Goal: Task Accomplishment & Management: Use online tool/utility

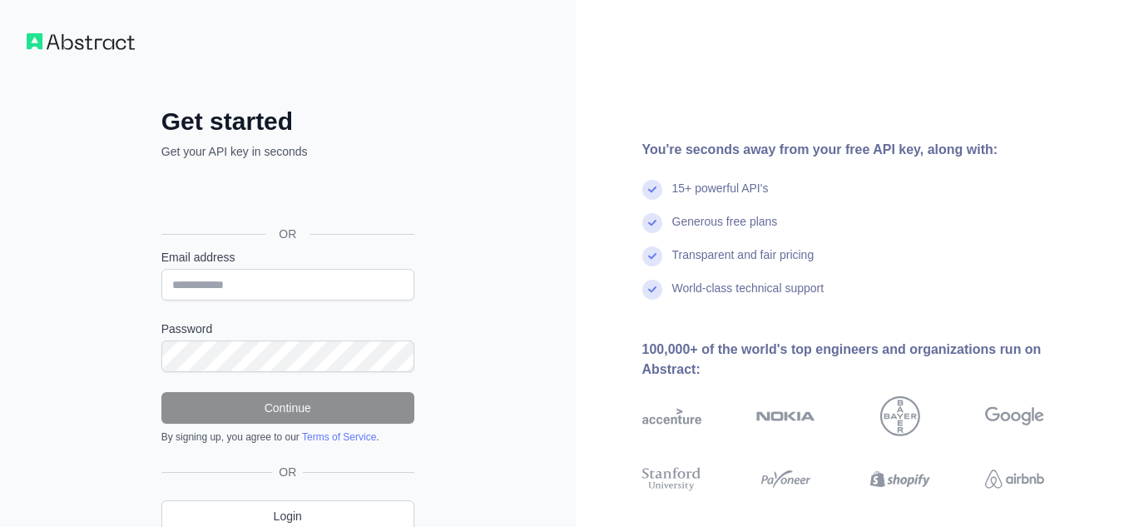
click at [376, 266] on div "Email address" at bounding box center [287, 275] width 253 height 52
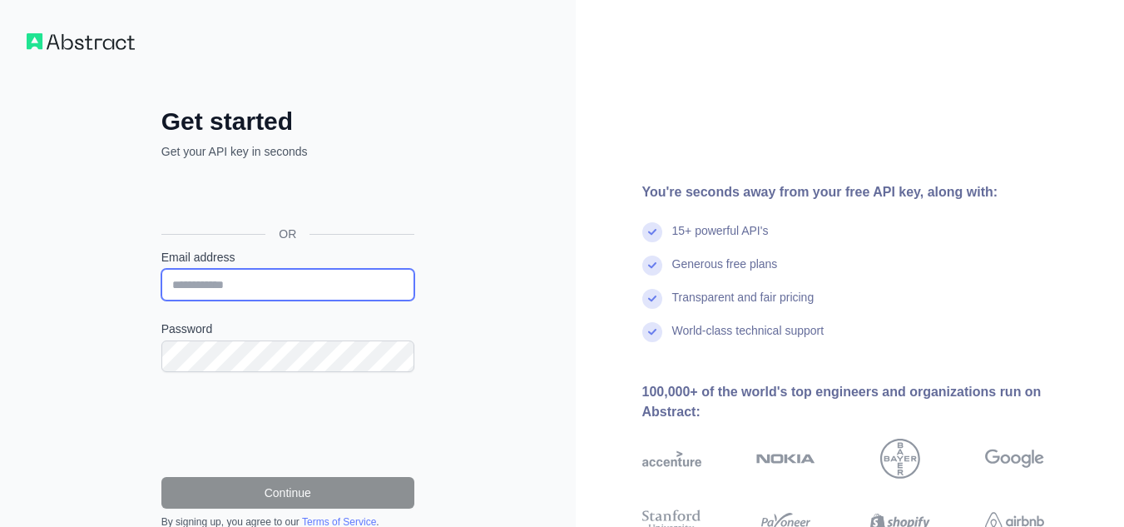
click at [300, 273] on input "Email address" at bounding box center [287, 285] width 253 height 32
click at [498, 247] on div "Get started Get your API key in seconds OR Email address Password Continue By s…" at bounding box center [288, 341] width 576 height 683
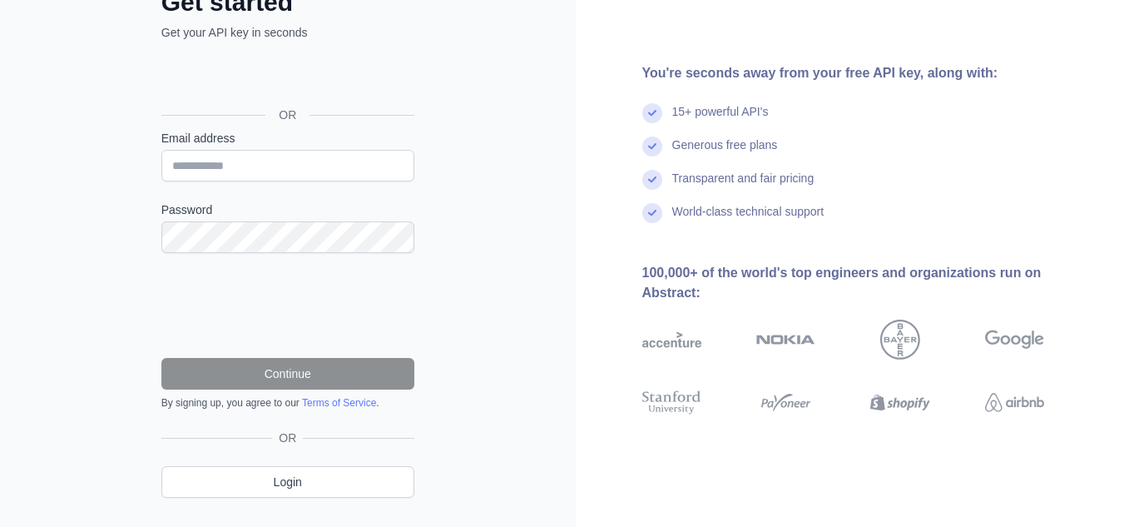
scroll to position [156, 0]
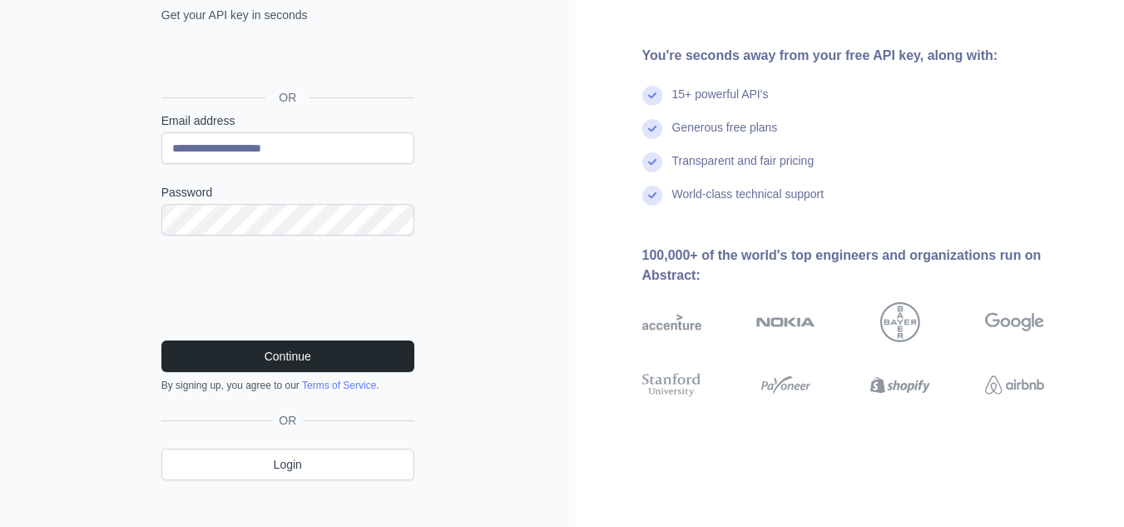
scroll to position [156, 0]
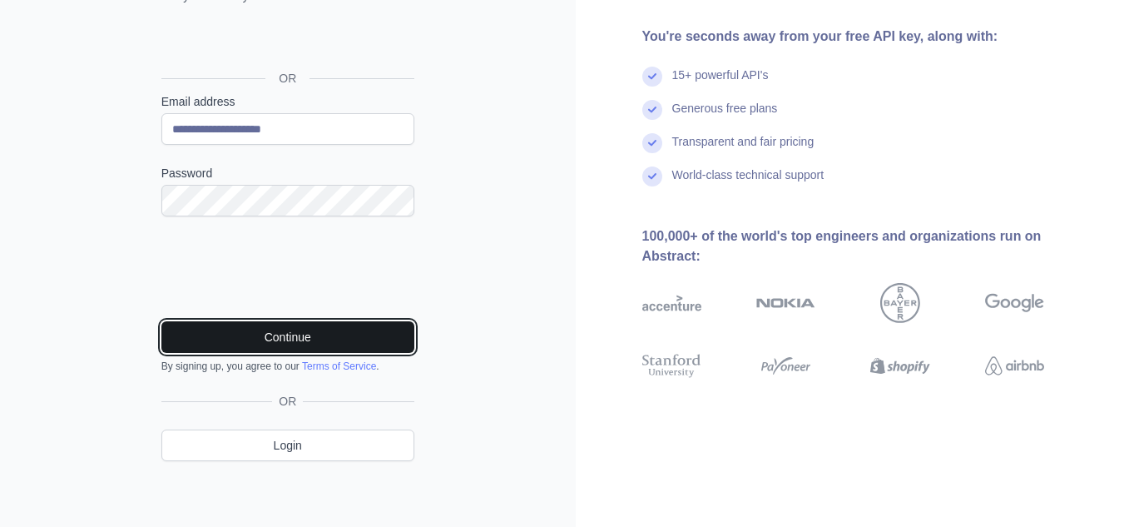
click at [396, 331] on button "Continue" at bounding box center [287, 337] width 253 height 32
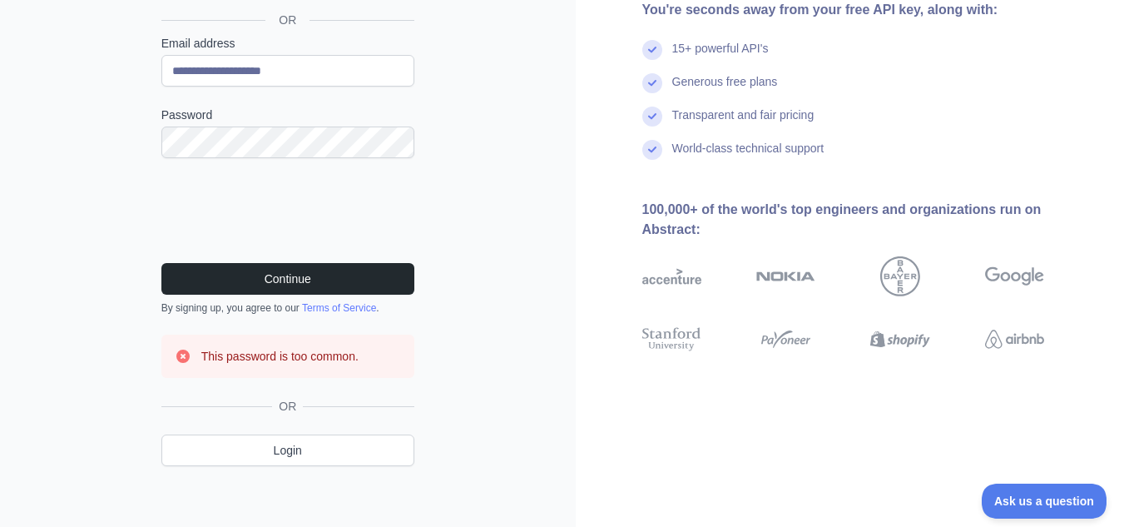
scroll to position [219, 0]
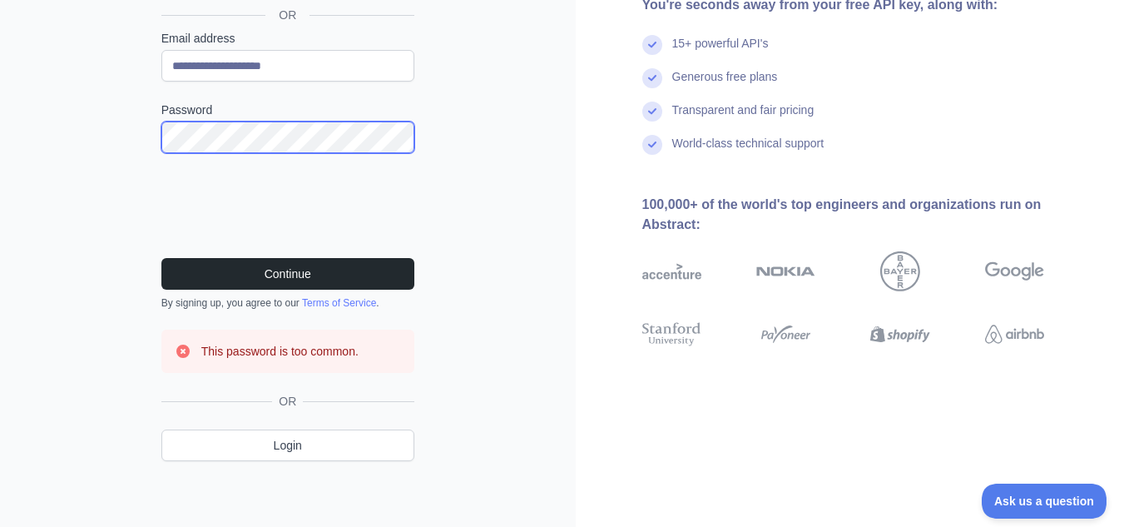
click at [135, 129] on div "**********" at bounding box center [288, 188] width 320 height 600
click at [161, 258] on button "Continue" at bounding box center [287, 274] width 253 height 32
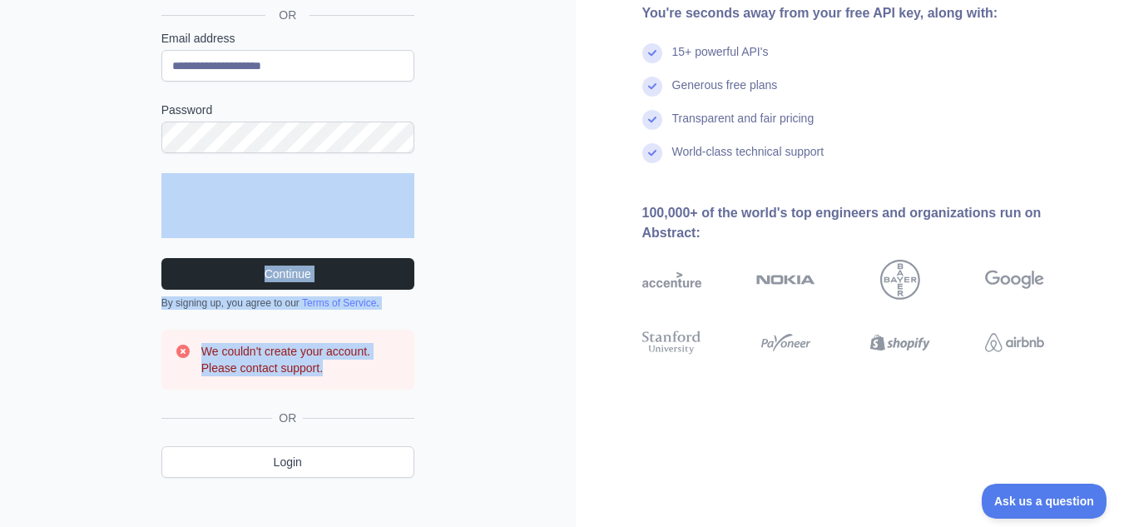
drag, startPoint x: 133, startPoint y: 129, endPoint x: 335, endPoint y: 367, distance: 311.8
click at [335, 367] on div "**********" at bounding box center [288, 196] width 320 height 617
click at [335, 367] on h3 "We couldn't create your account. Please contact support." at bounding box center [301, 359] width 200 height 33
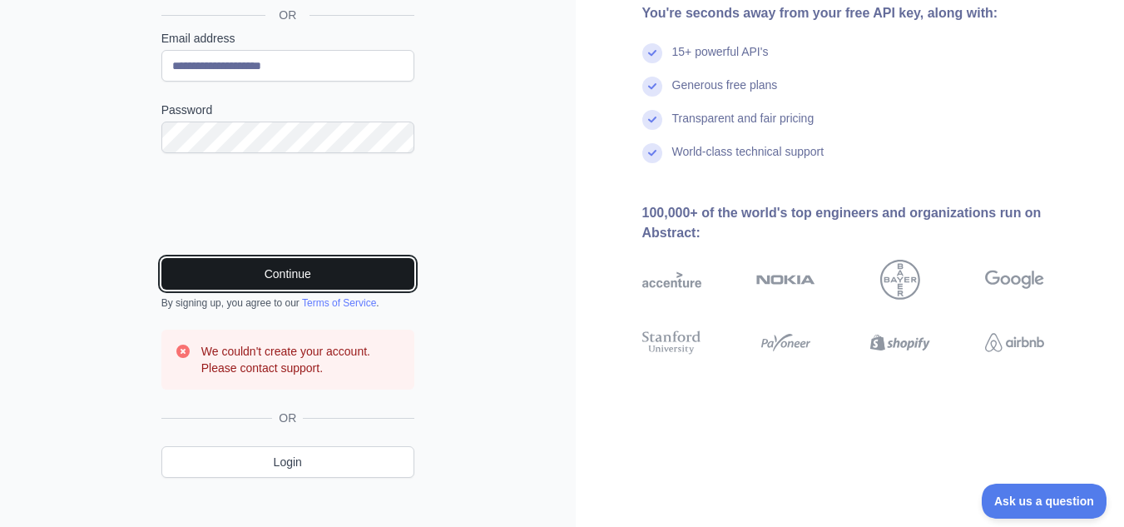
click at [214, 276] on button "Continue" at bounding box center [287, 274] width 253 height 32
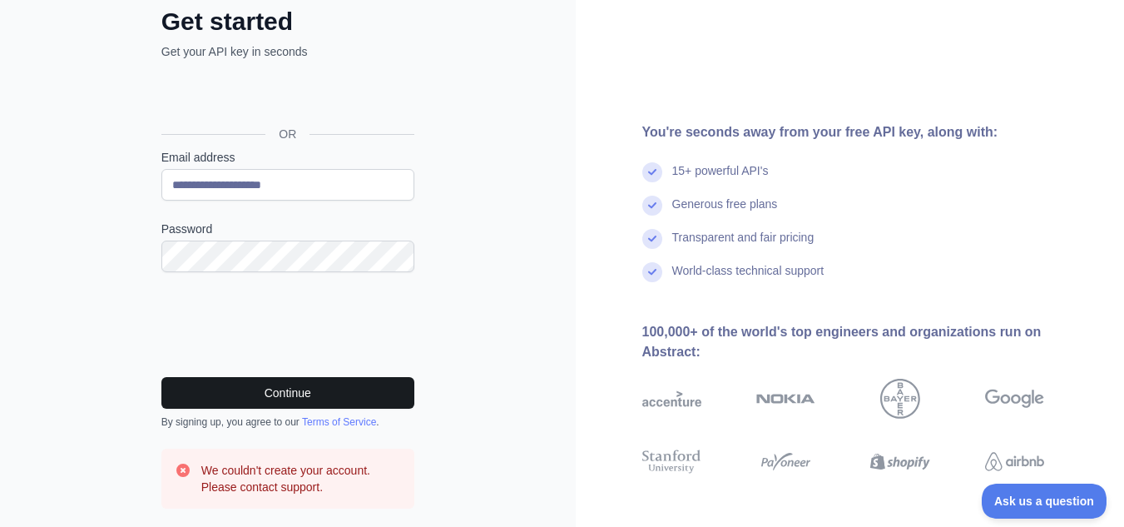
scroll to position [94, 0]
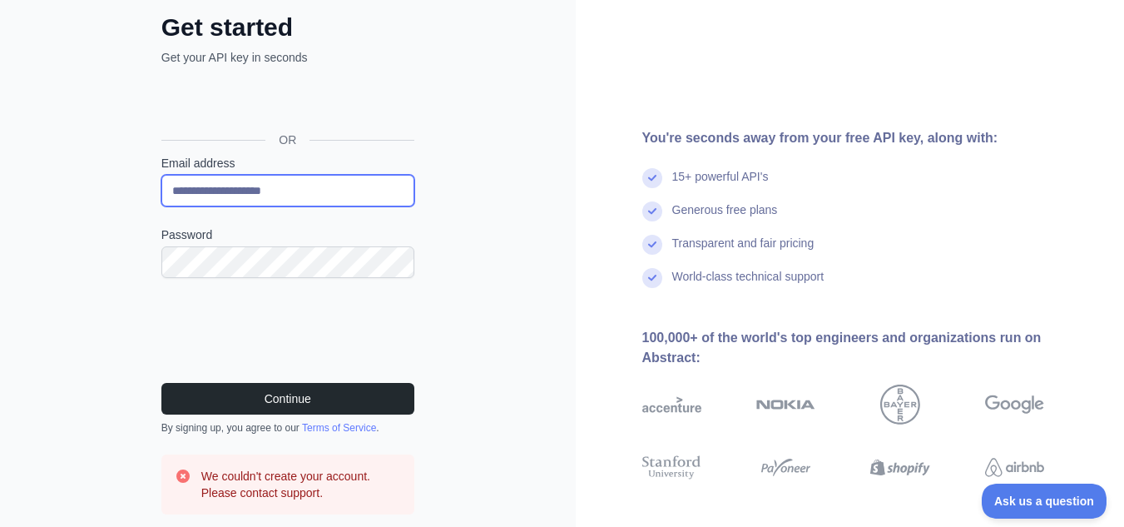
click at [318, 193] on input "**********" at bounding box center [287, 191] width 253 height 32
click at [448, 177] on div "**********" at bounding box center [288, 287] width 576 height 763
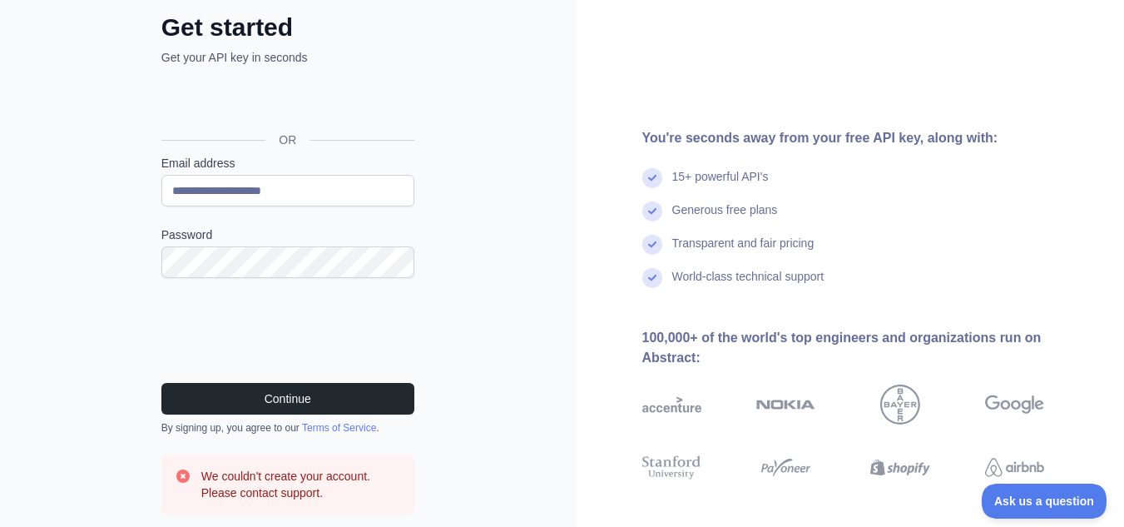
click at [281, 381] on form "**********" at bounding box center [287, 335] width 253 height 360
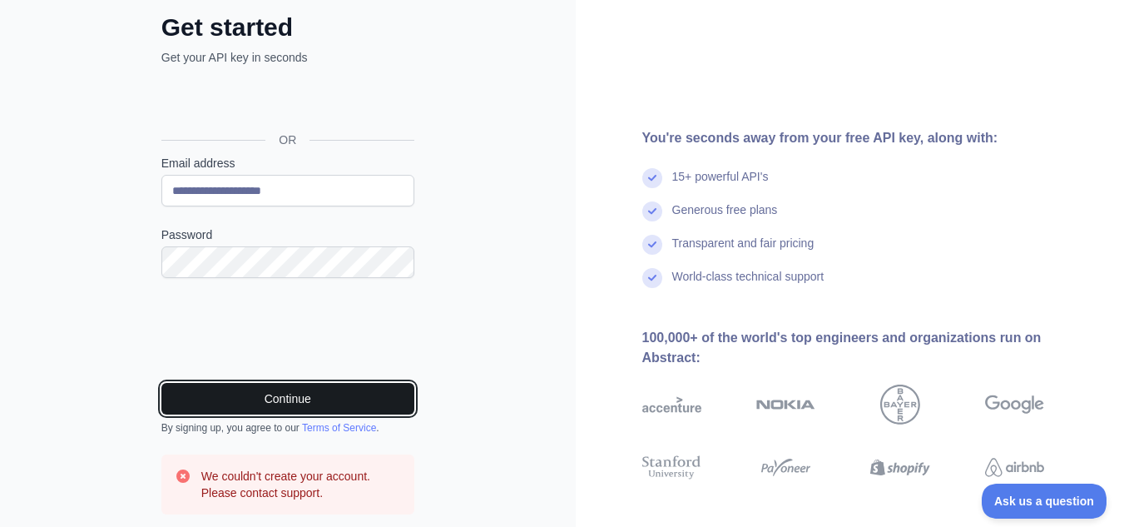
click at [283, 394] on button "Continue" at bounding box center [287, 399] width 253 height 32
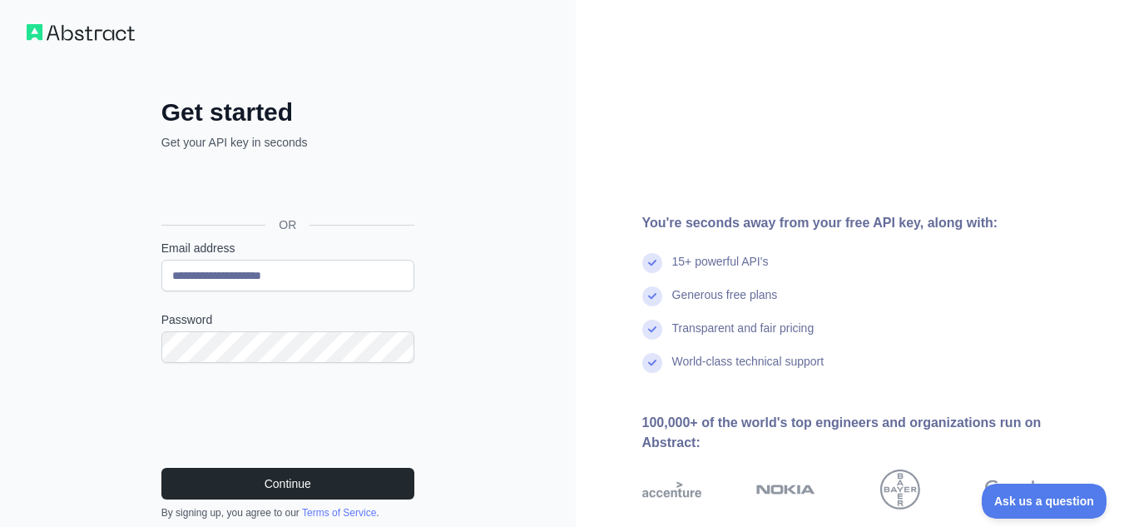
scroll to position [0, 0]
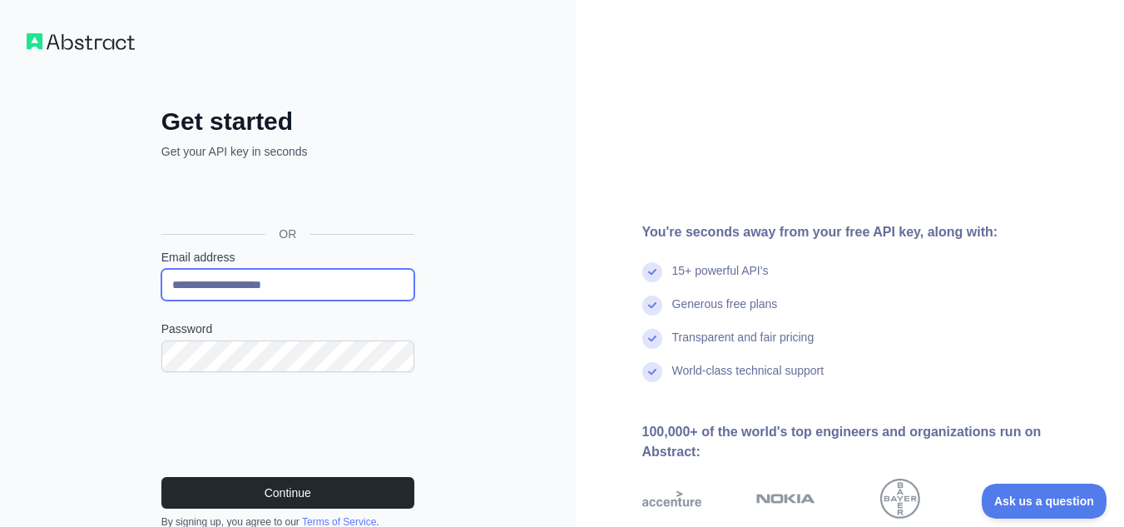
drag, startPoint x: 279, startPoint y: 276, endPoint x: 31, endPoint y: 270, distance: 248.1
click at [31, 270] on div "**********" at bounding box center [288, 381] width 576 height 763
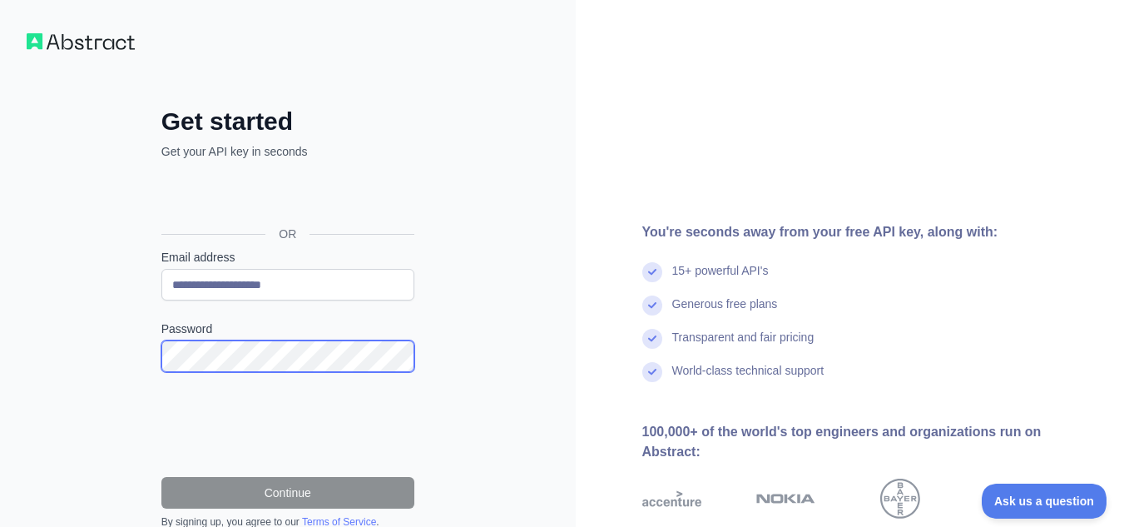
click at [87, 324] on div "**********" at bounding box center [288, 381] width 576 height 763
click at [118, 289] on div "**********" at bounding box center [288, 381] width 576 height 763
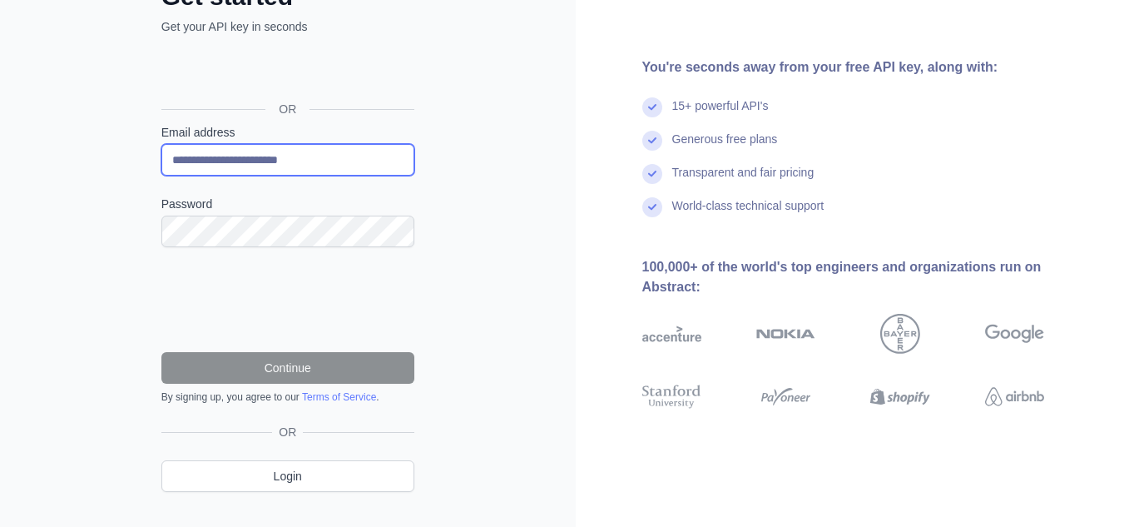
scroll to position [154, 0]
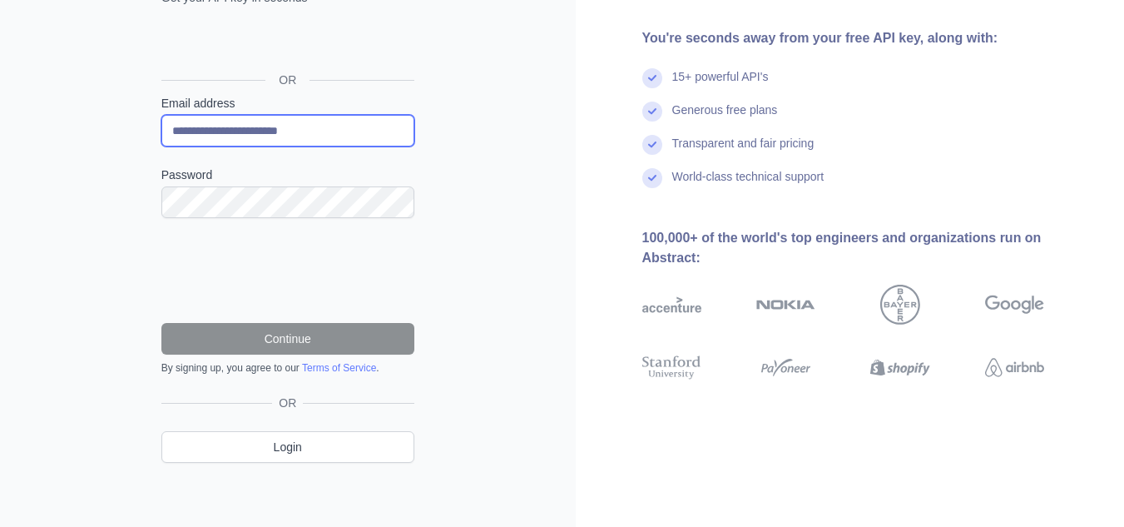
drag, startPoint x: 333, startPoint y: 133, endPoint x: 103, endPoint y: 156, distance: 230.8
click at [103, 156] on div "**********" at bounding box center [288, 187] width 576 height 683
paste input "email"
type input "**********"
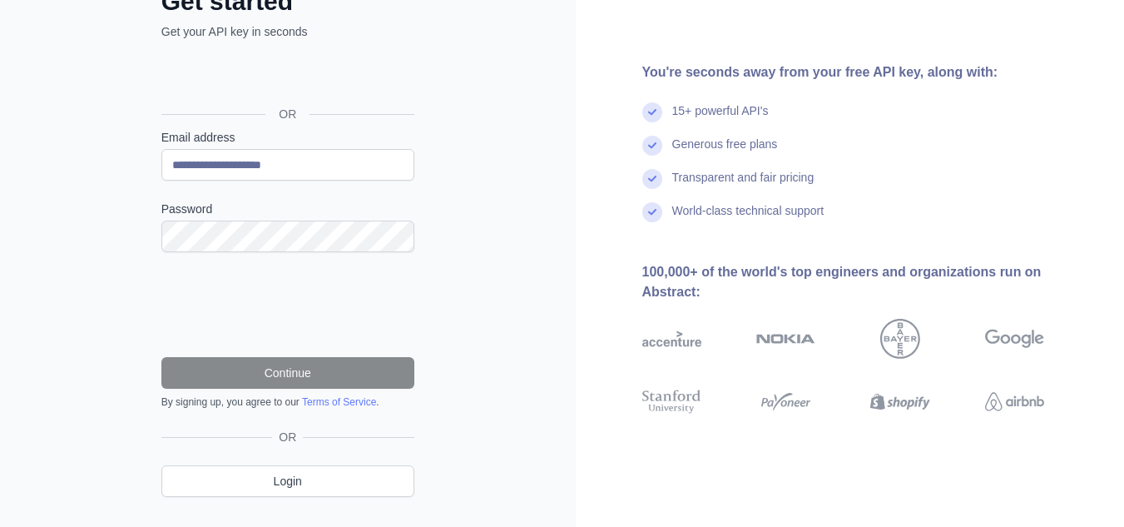
scroll to position [156, 0]
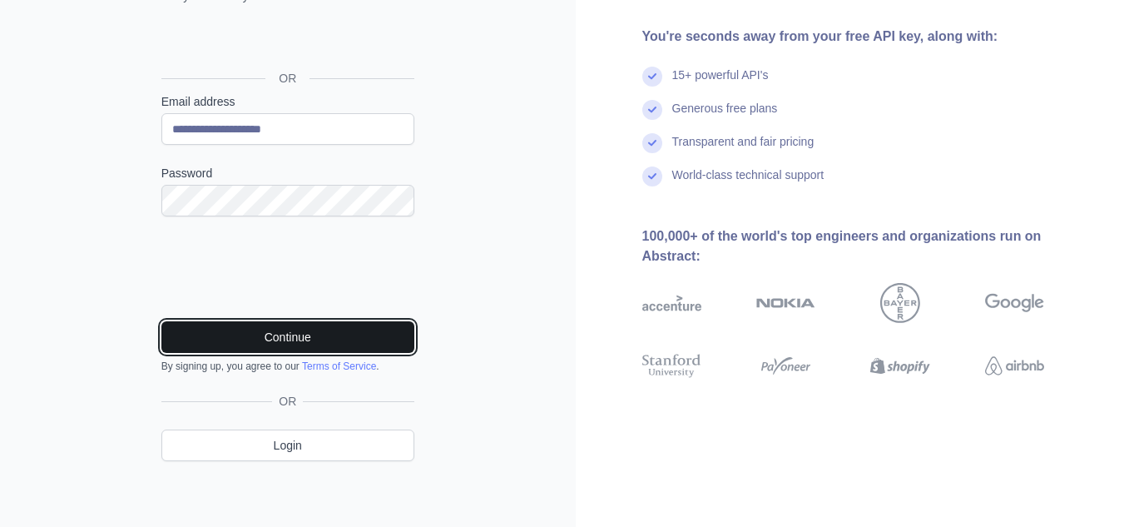
click at [272, 334] on button "Continue" at bounding box center [287, 337] width 253 height 32
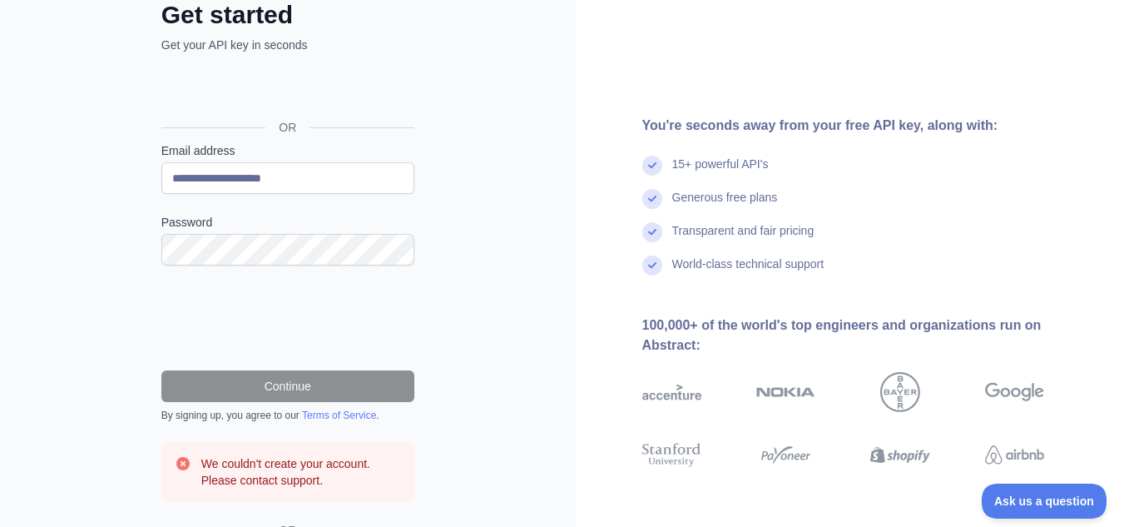
scroll to position [104, 0]
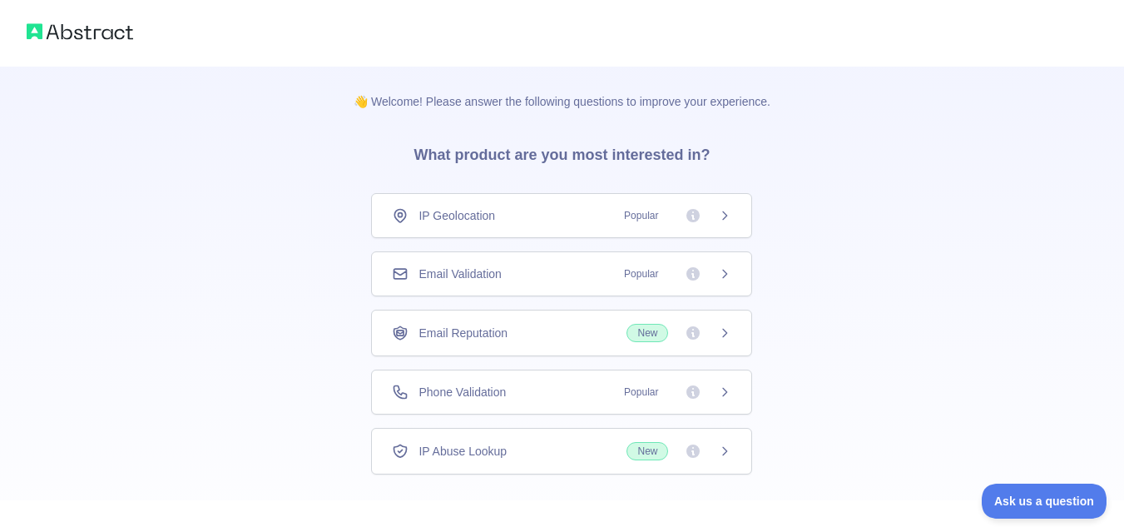
click at [865, 414] on div "👋 Welcome! Please answer the following questions to improve your experience. Wh…" at bounding box center [562, 306] width 1124 height 612
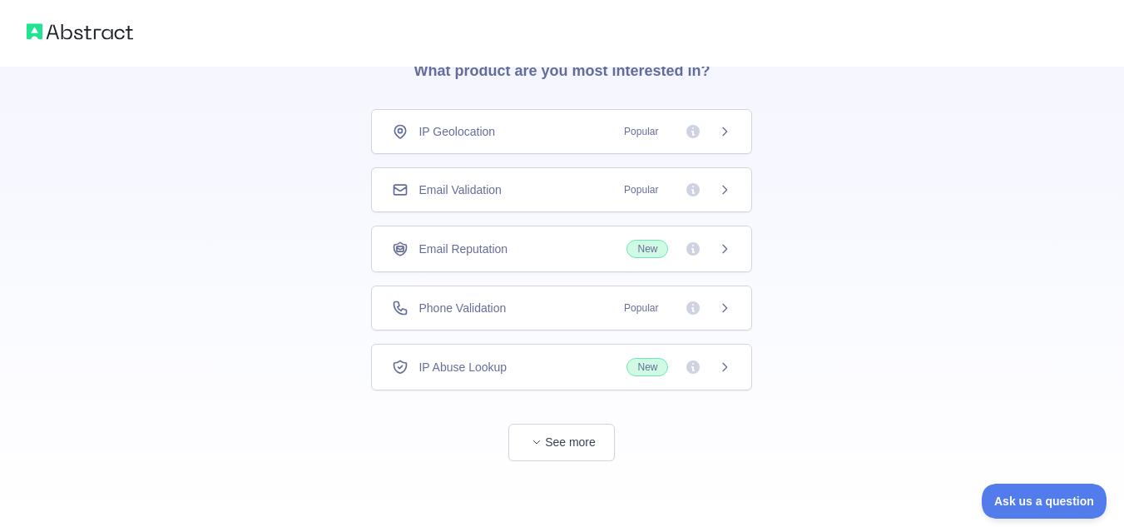
scroll to position [85, 0]
click at [598, 437] on button "See more" at bounding box center [561, 441] width 107 height 37
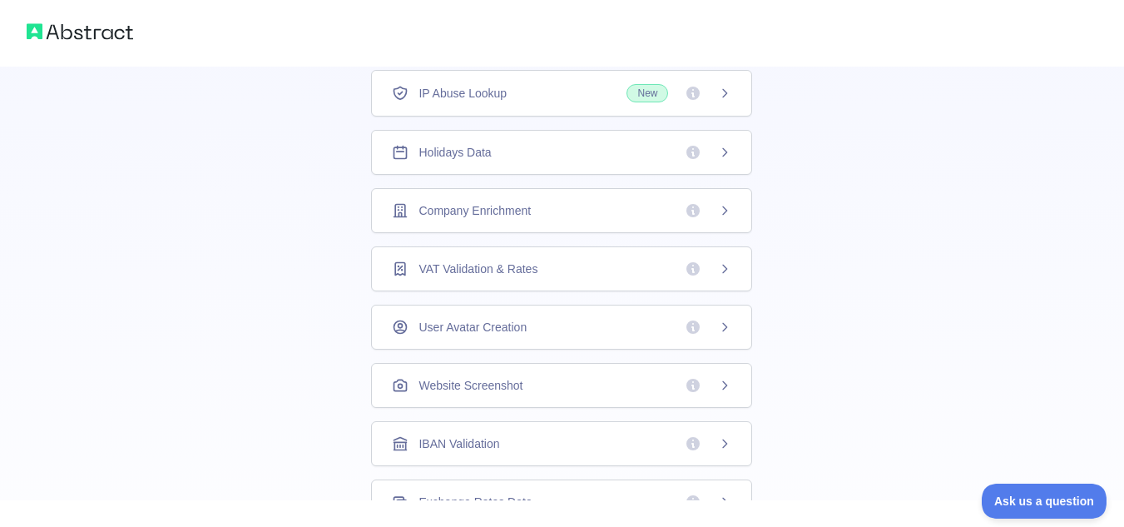
scroll to position [0, 0]
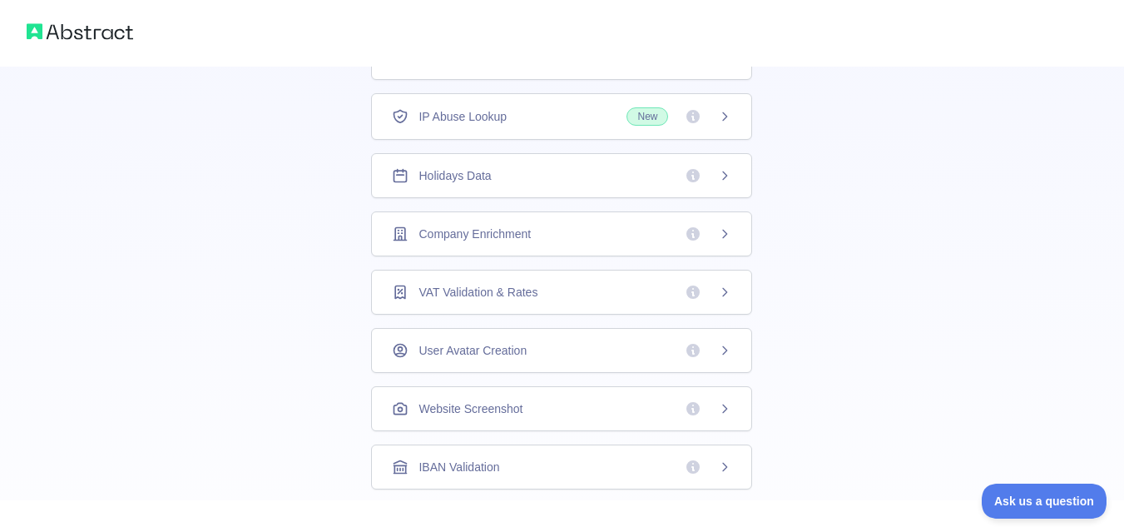
click at [718, 176] on icon at bounding box center [724, 175] width 13 height 13
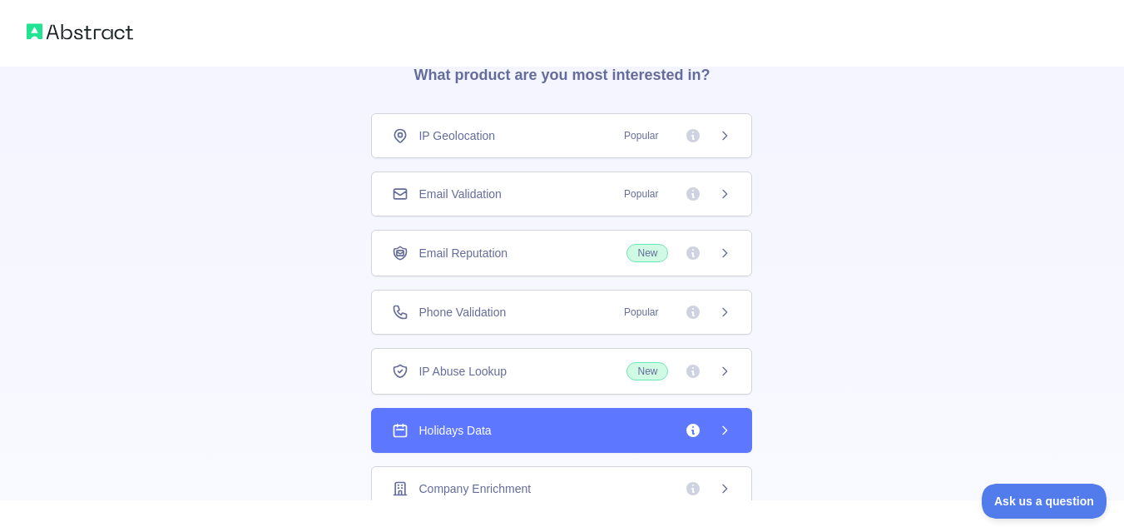
scroll to position [419, 0]
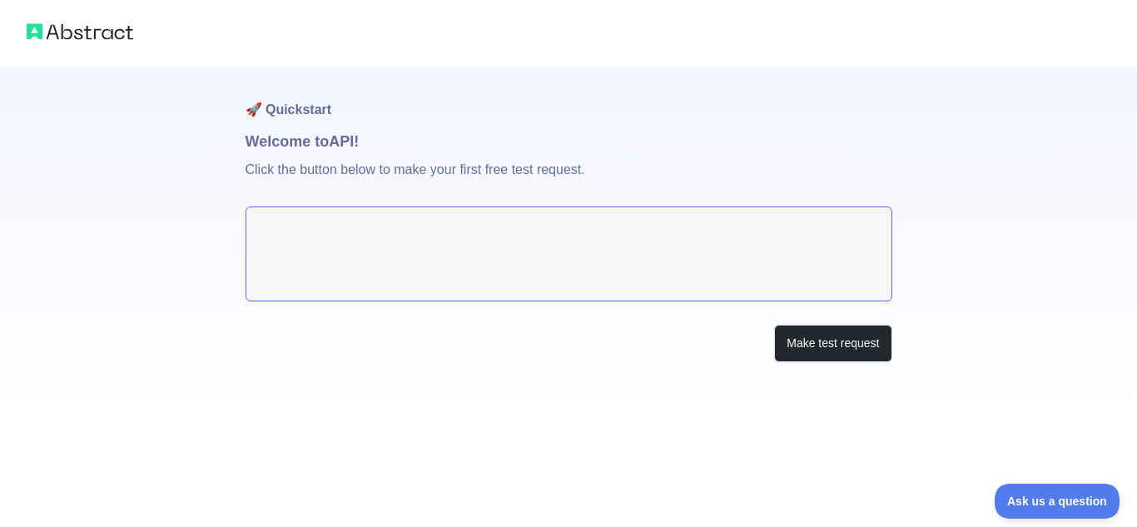
click at [509, 225] on textarea at bounding box center [568, 253] width 647 height 95
click at [802, 347] on button "Make test request" at bounding box center [832, 343] width 117 height 37
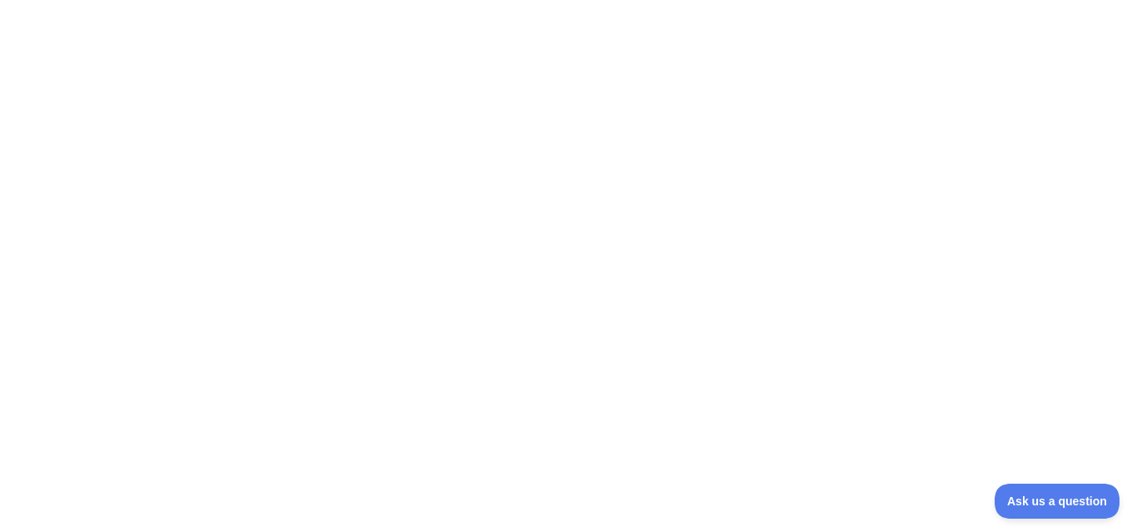
click at [737, 341] on div at bounding box center [568, 263] width 1137 height 527
click at [694, 196] on div at bounding box center [568, 263] width 1137 height 527
drag, startPoint x: 546, startPoint y: 247, endPoint x: 536, endPoint y: 247, distance: 10.0
click at [537, 247] on div at bounding box center [568, 263] width 1137 height 527
click at [335, 271] on div at bounding box center [568, 263] width 1137 height 527
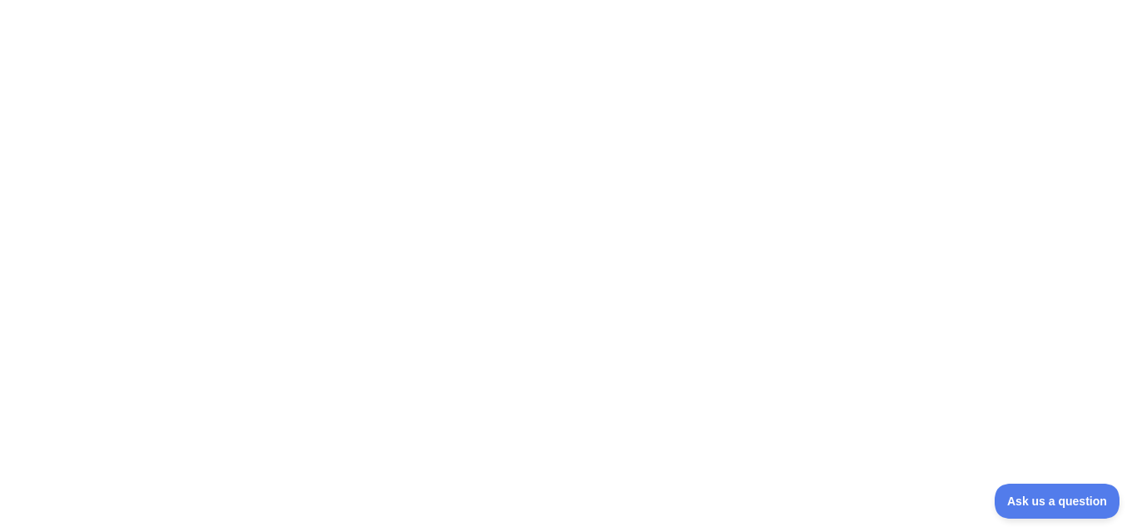
click at [804, 337] on div at bounding box center [568, 263] width 1137 height 527
click at [800, 337] on div at bounding box center [568, 263] width 1137 height 527
drag, startPoint x: 845, startPoint y: 157, endPoint x: 869, endPoint y: 388, distance: 231.8
click at [881, 390] on div at bounding box center [568, 263] width 1137 height 527
drag, startPoint x: 786, startPoint y: 243, endPoint x: 754, endPoint y: 235, distance: 33.5
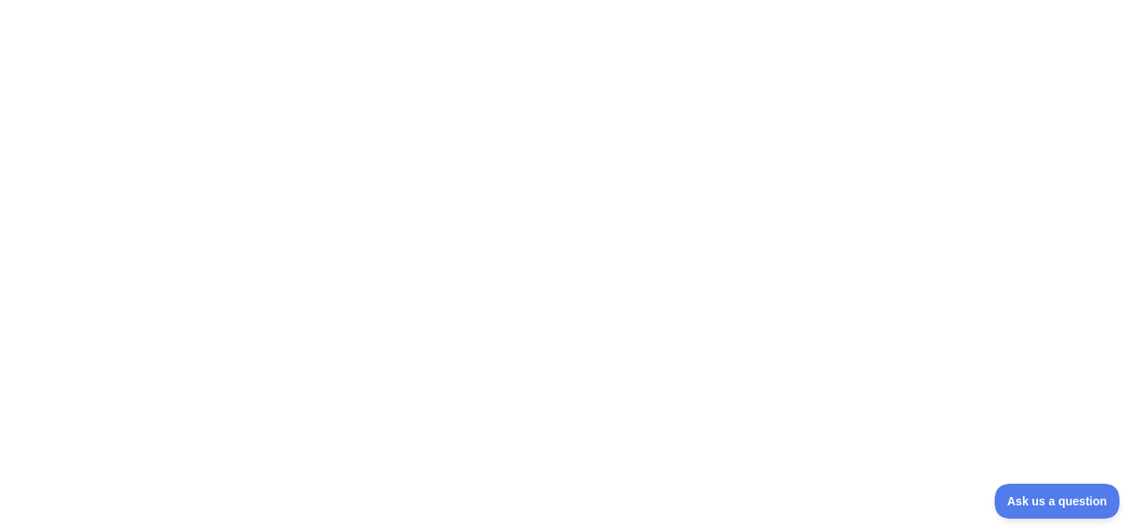
click at [777, 241] on div at bounding box center [568, 263] width 1137 height 527
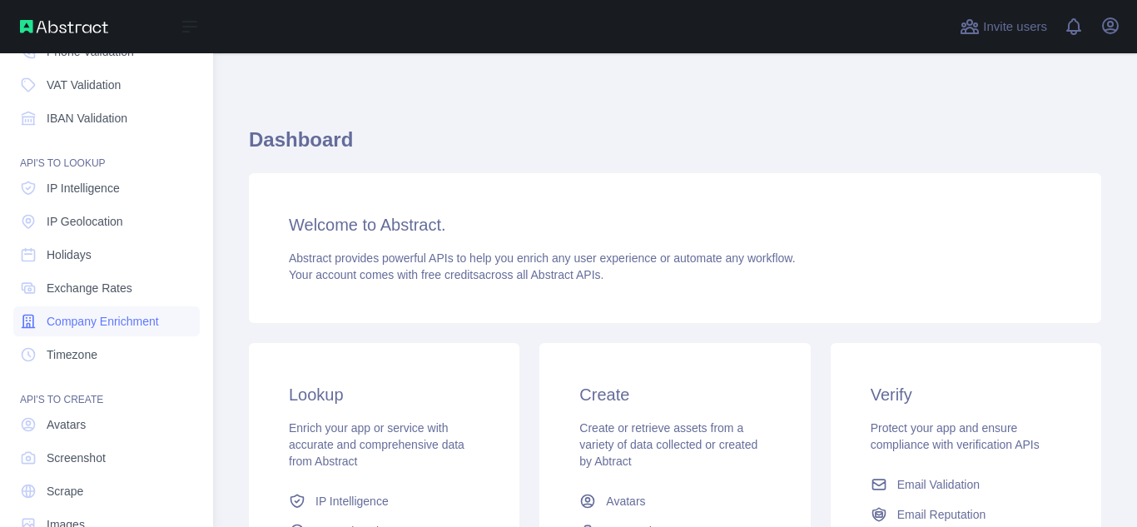
scroll to position [206, 0]
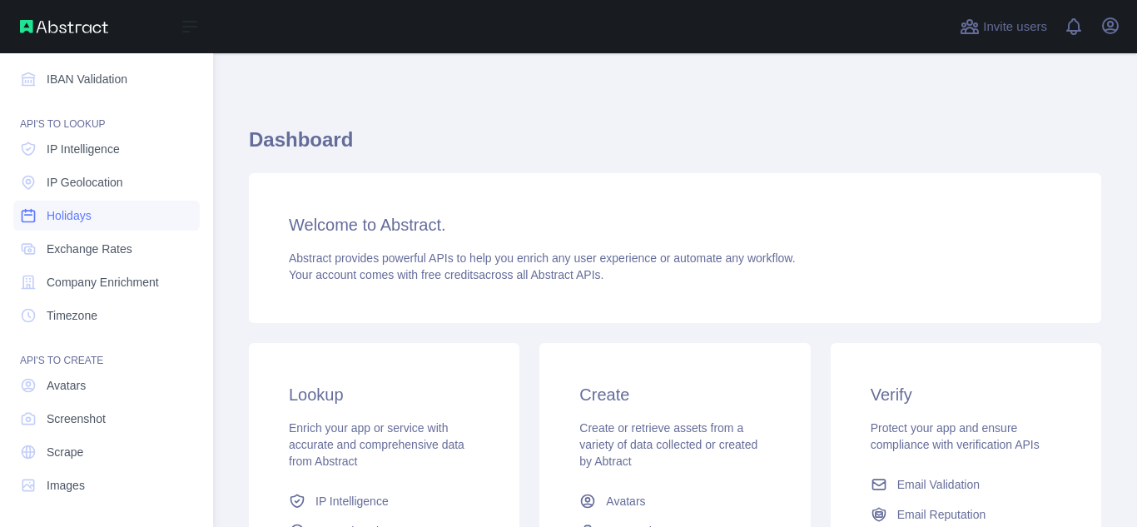
click at [79, 219] on span "Holidays" at bounding box center [69, 215] width 45 height 17
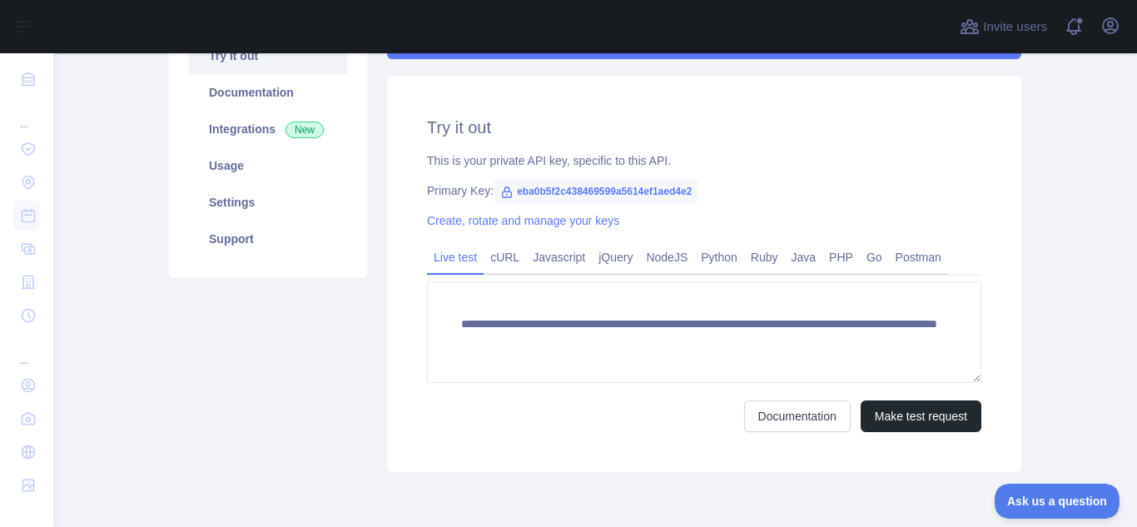
scroll to position [166, 0]
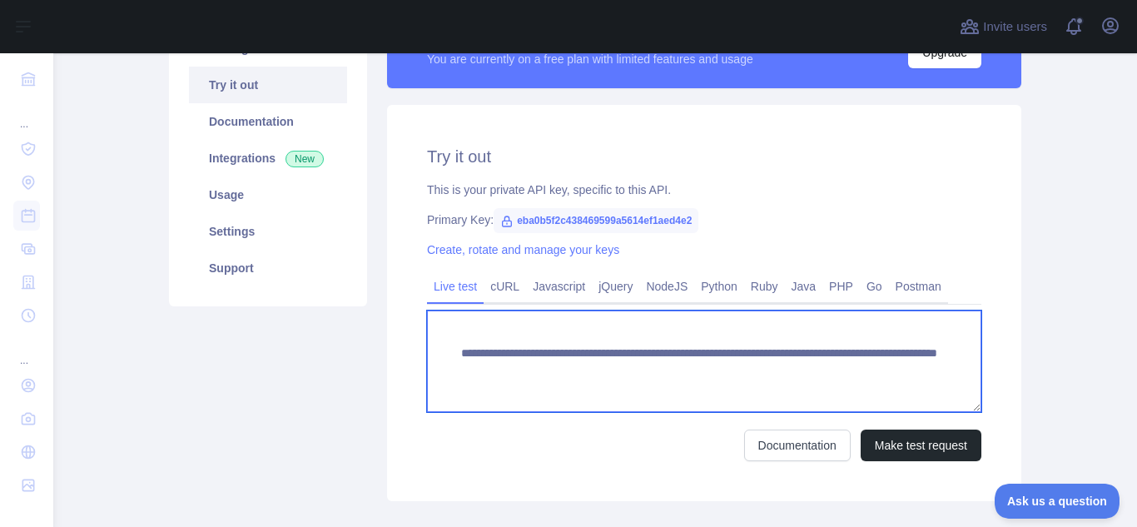
drag, startPoint x: 520, startPoint y: 385, endPoint x: 436, endPoint y: 330, distance: 100.4
click at [436, 330] on textarea "**********" at bounding box center [704, 361] width 554 height 102
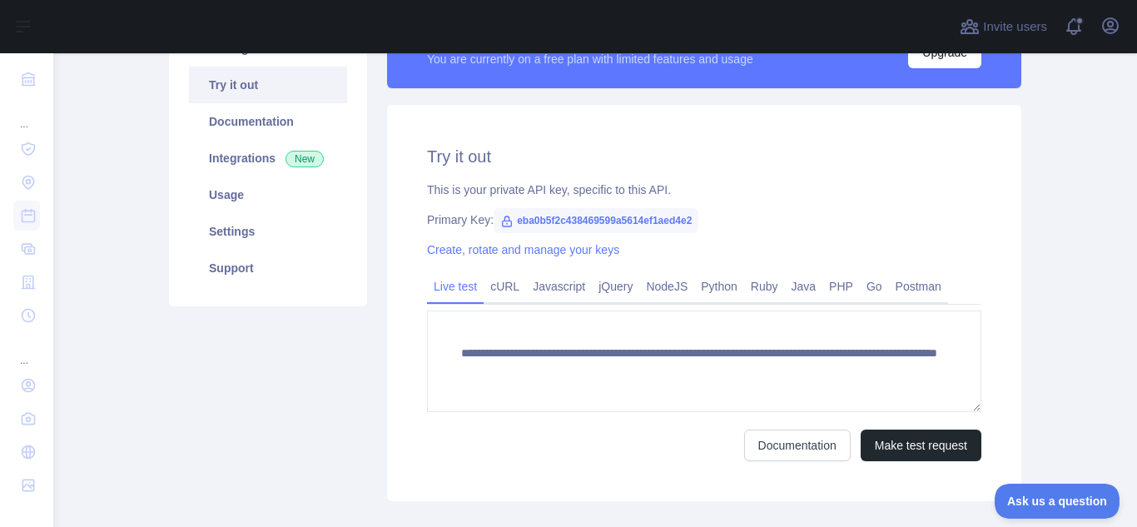
click at [544, 447] on div "Documentation Make test request" at bounding box center [704, 445] width 554 height 32
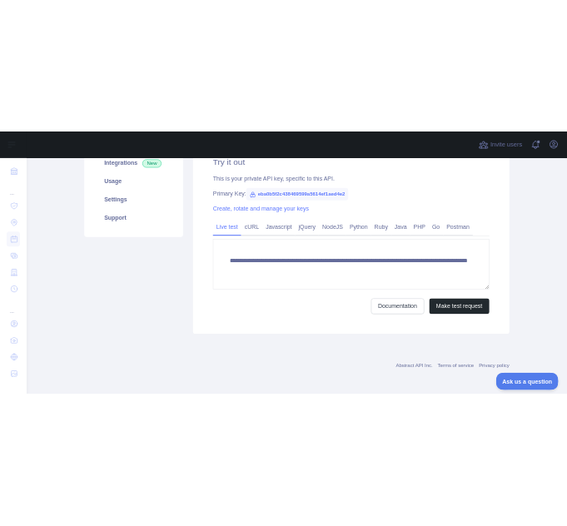
scroll to position [264, 0]
